Goal: Find specific page/section: Find specific page/section

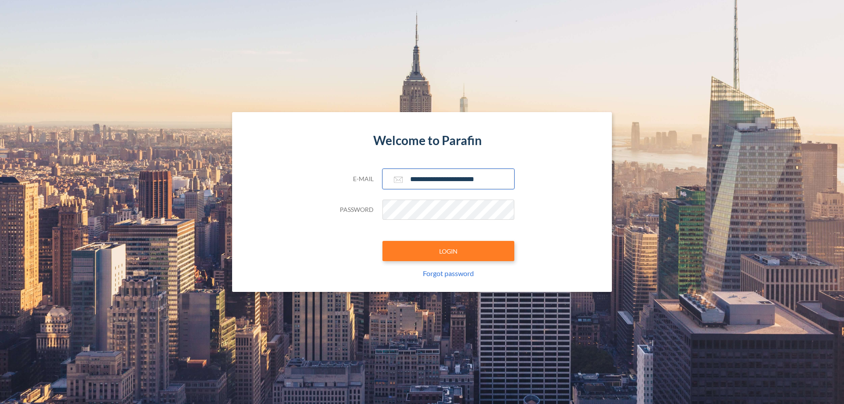
type input "**********"
click at [448, 251] on button "LOGIN" at bounding box center [448, 251] width 132 height 20
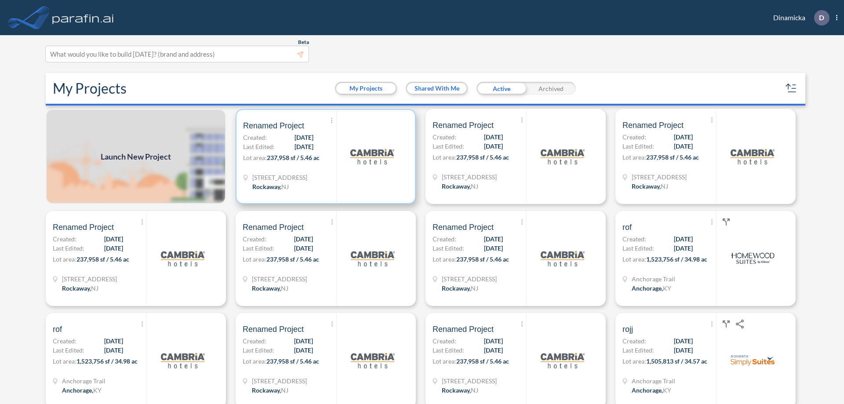
scroll to position [2, 0]
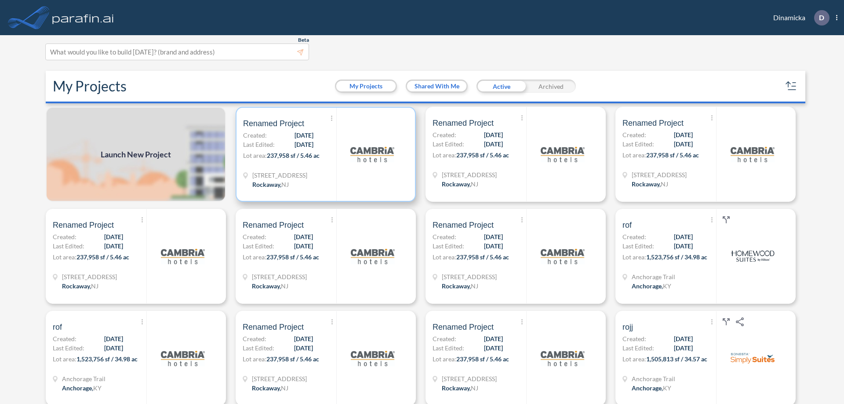
click at [324, 154] on p "Lot area: 237,958 sf / 5.46 ac" at bounding box center [289, 157] width 93 height 13
